Goal: Task Accomplishment & Management: Manage account settings

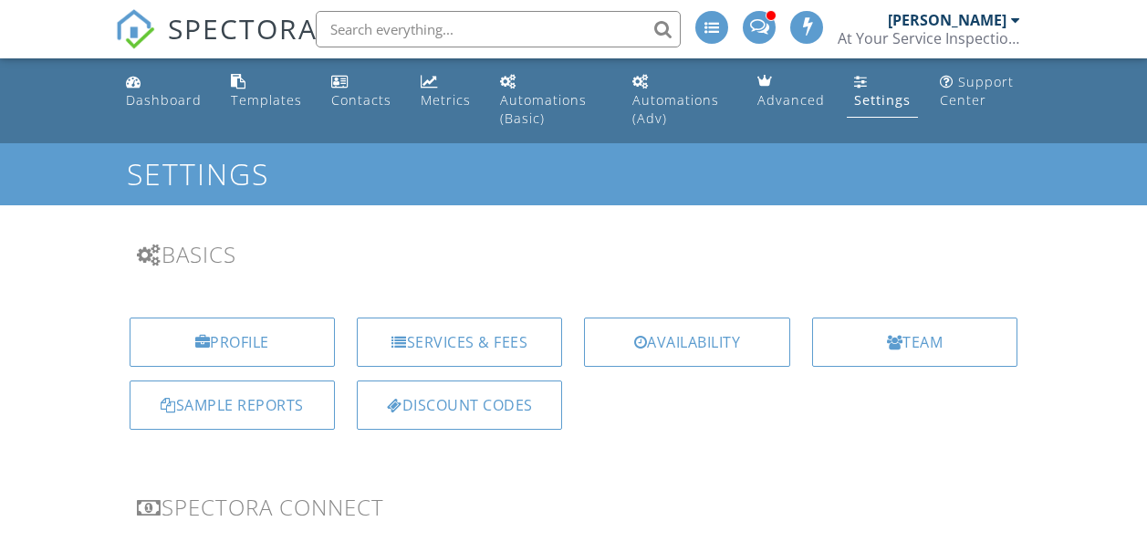
click at [476, 347] on div "Services & Fees" at bounding box center [459, 342] width 205 height 49
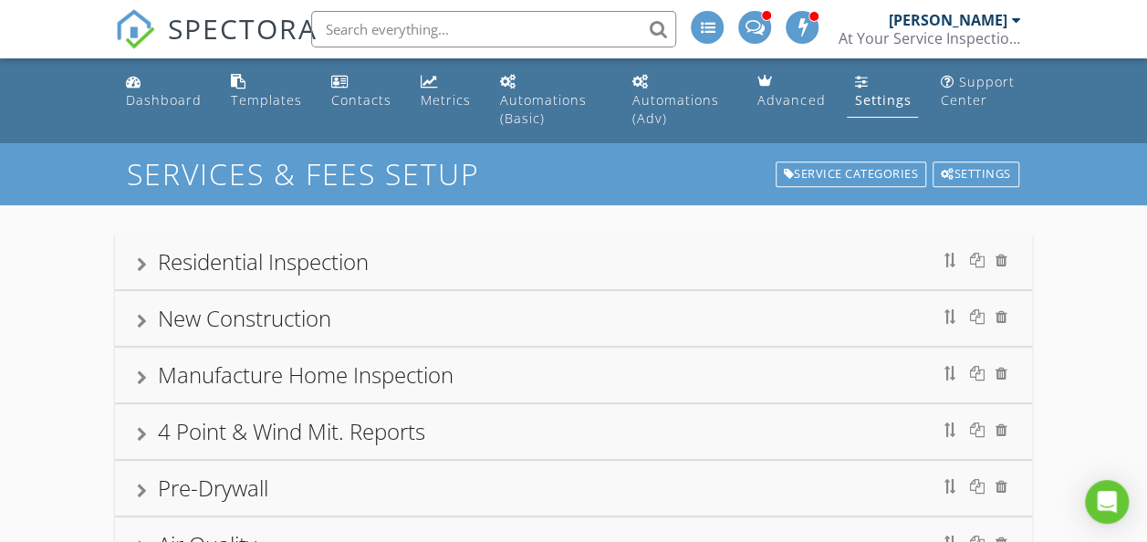
click at [152, 267] on div "Residential Inspection" at bounding box center [574, 262] width 874 height 33
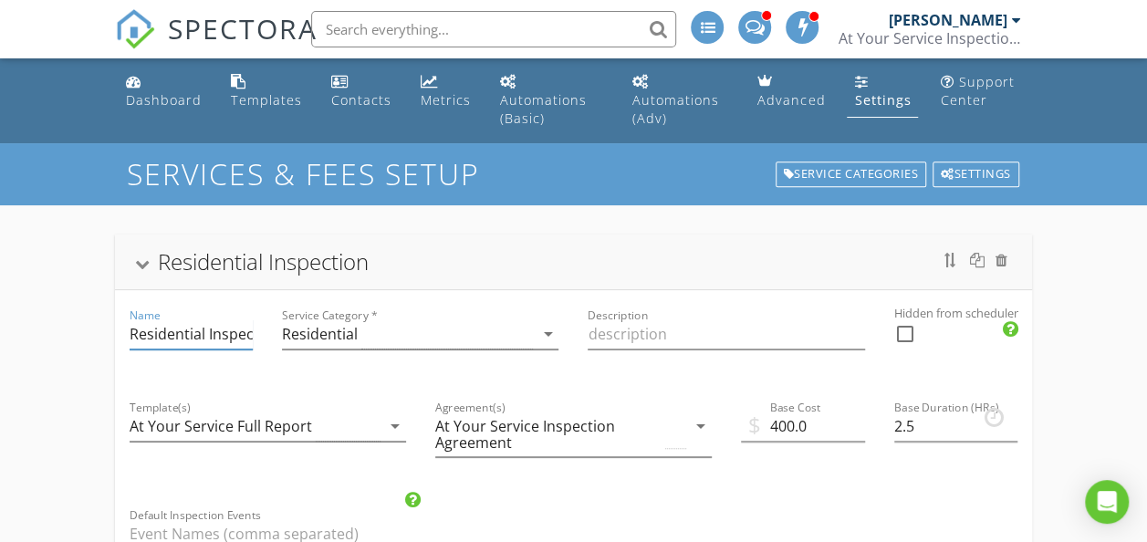
click at [204, 334] on input "Residential Inspection" at bounding box center [192, 334] width 124 height 30
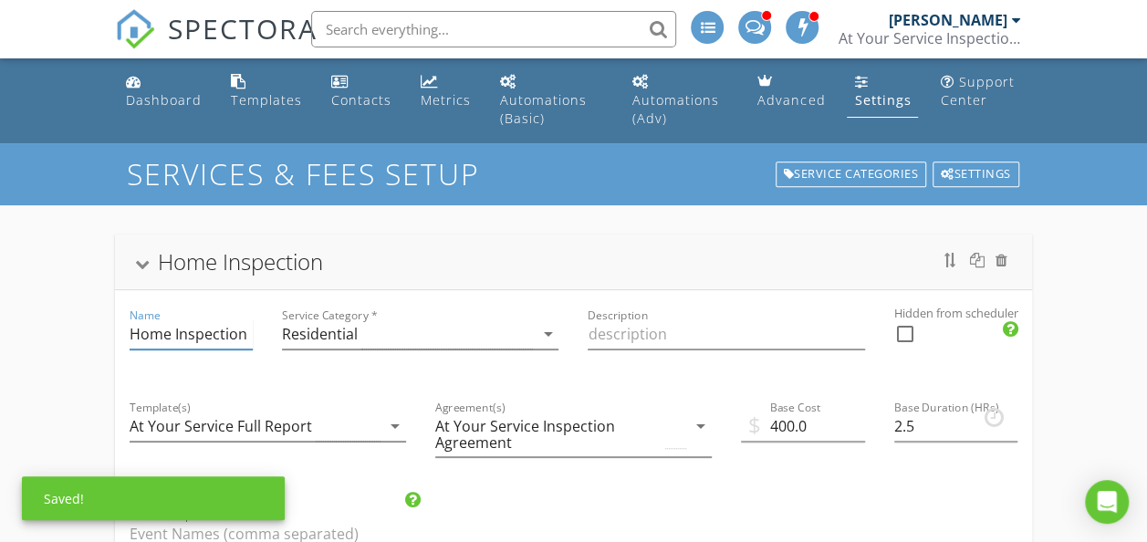
type input "Home Inspection"
click at [142, 263] on div at bounding box center [141, 264] width 15 height 10
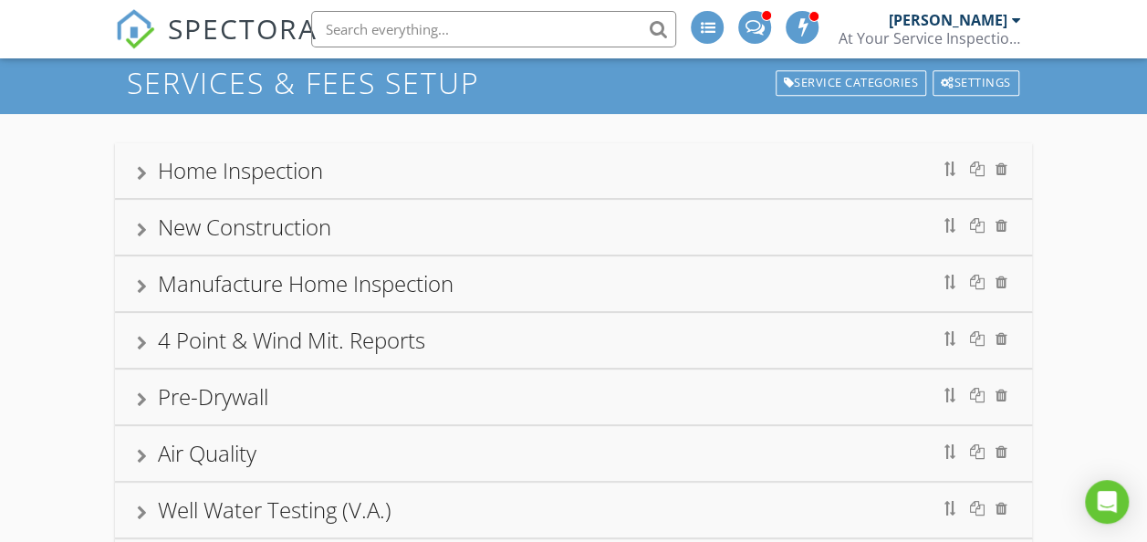
scroll to position [110, 0]
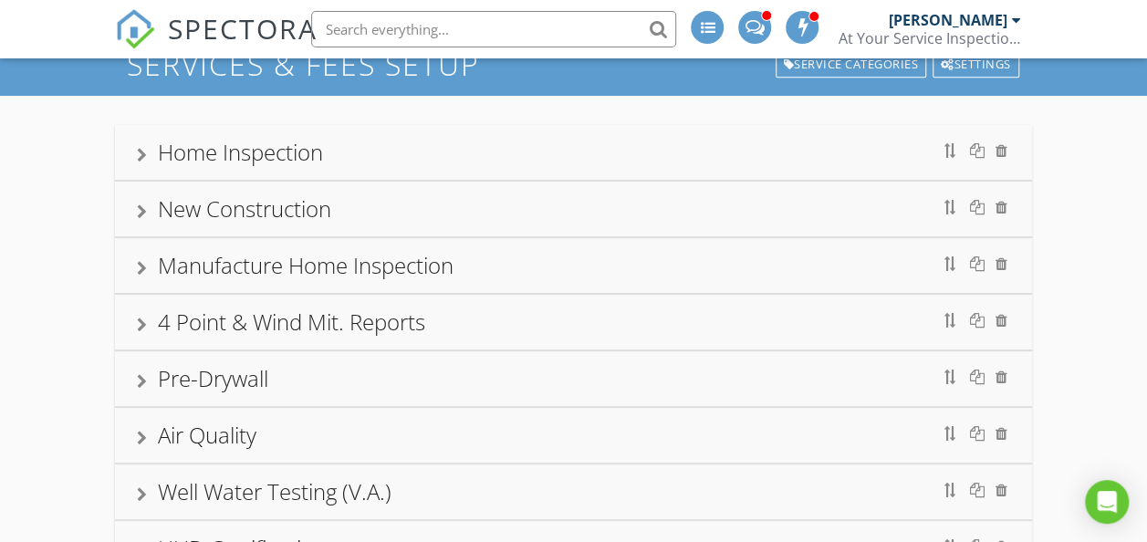
click at [231, 21] on span "SPECTORA" at bounding box center [243, 28] width 150 height 38
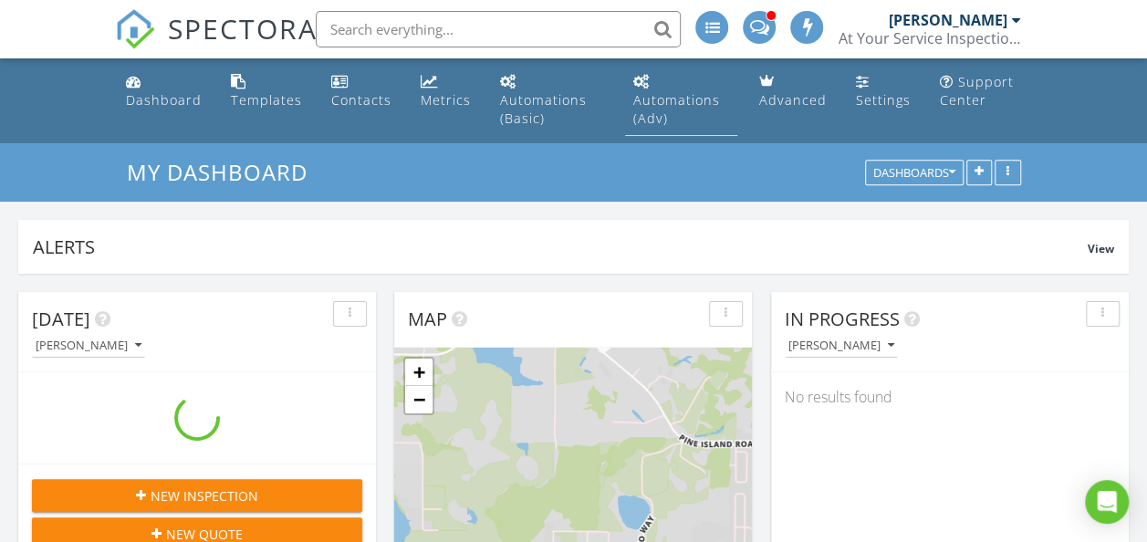
scroll to position [1689, 1175]
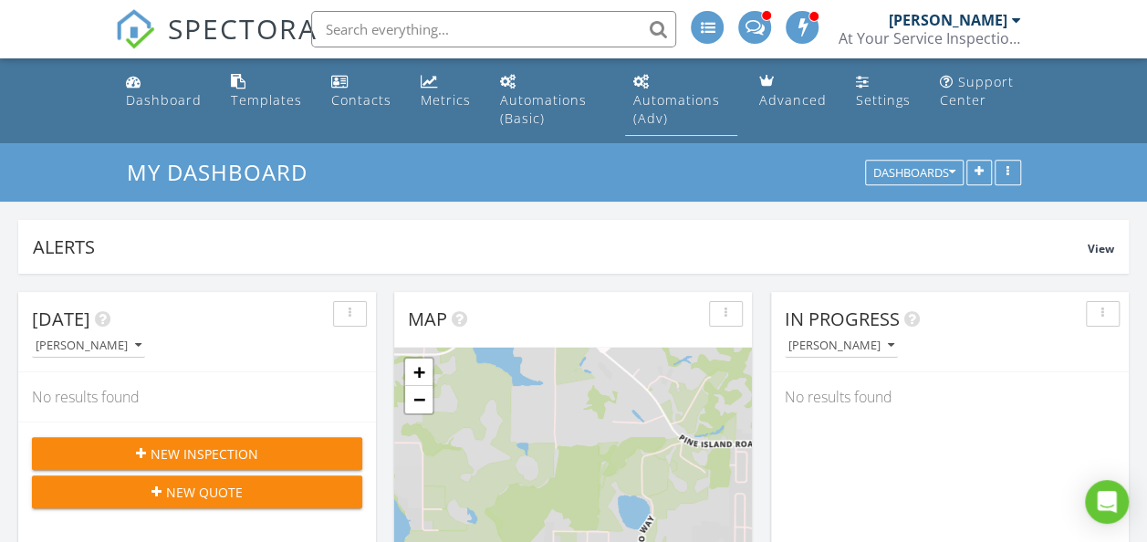
click at [704, 106] on div "Automations (Adv)" at bounding box center [676, 109] width 87 height 36
